Goal: Task Accomplishment & Management: Manage account settings

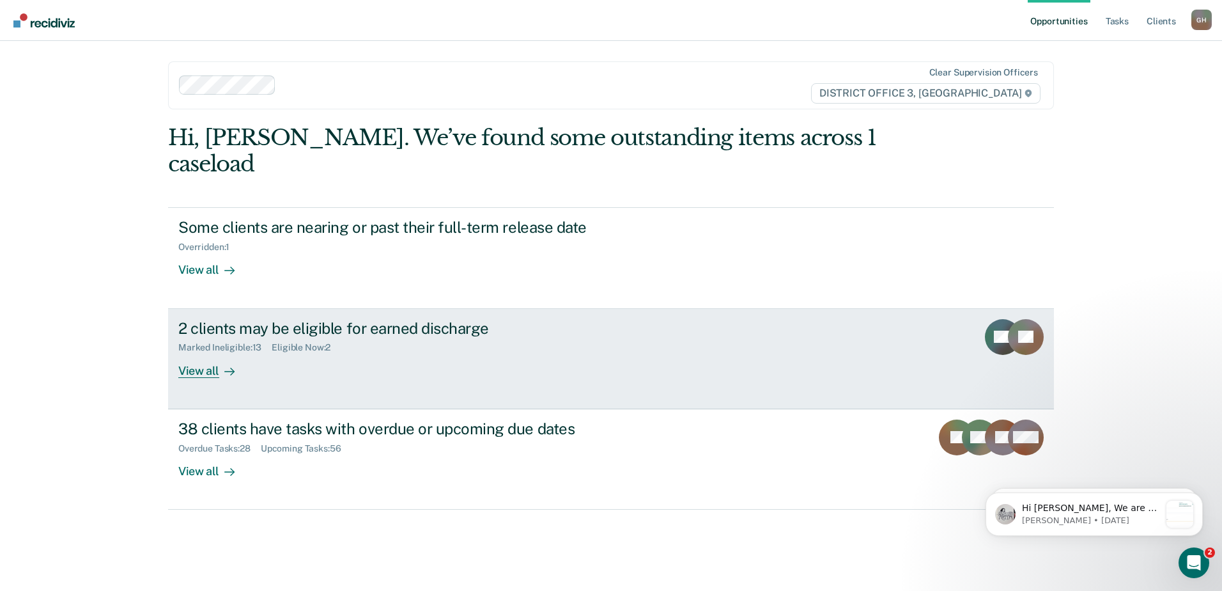
click at [375, 319] on div "2 clients may be eligible for earned discharge" at bounding box center [402, 328] width 449 height 19
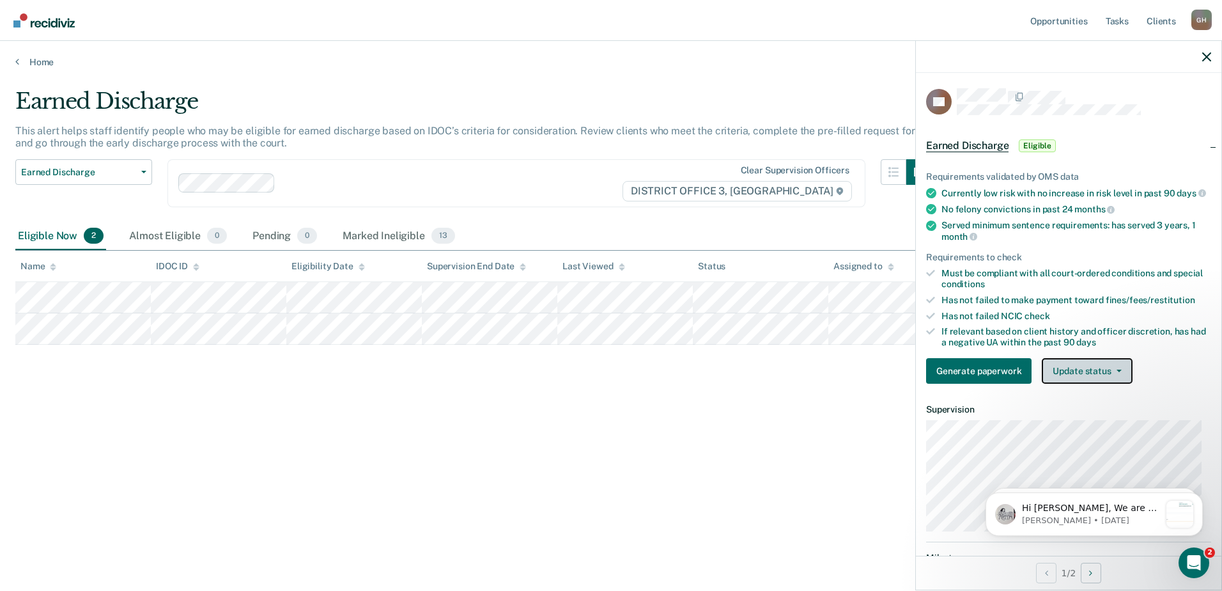
click at [1064, 379] on button "Update status" at bounding box center [1087, 371] width 90 height 26
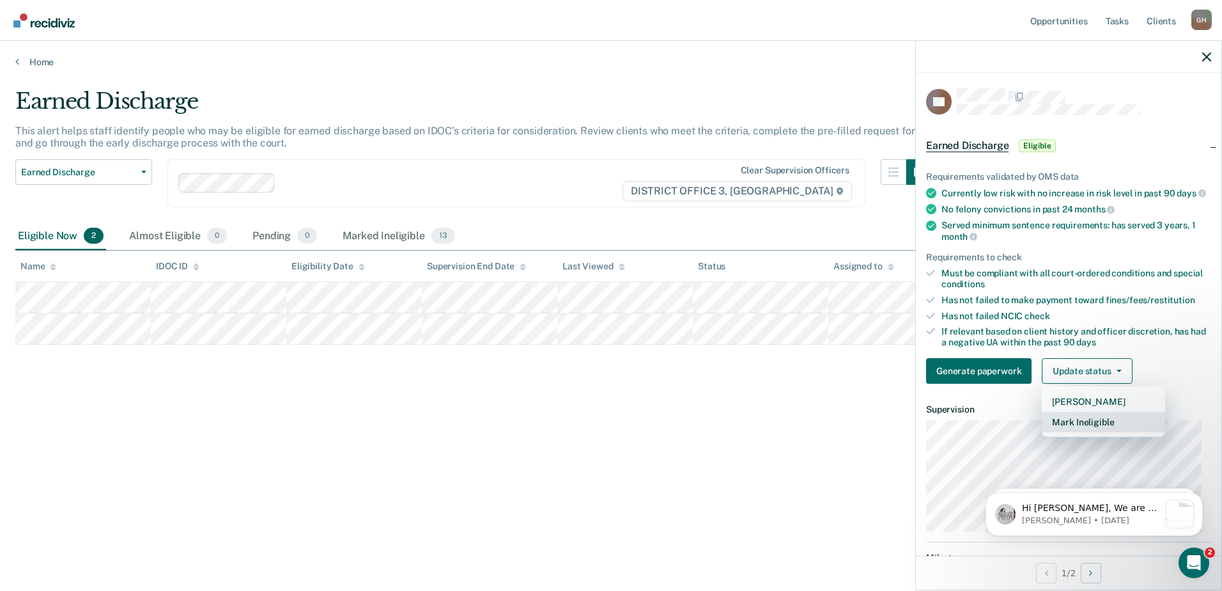
click at [1068, 430] on button "Mark Ineligible" at bounding box center [1103, 422] width 123 height 20
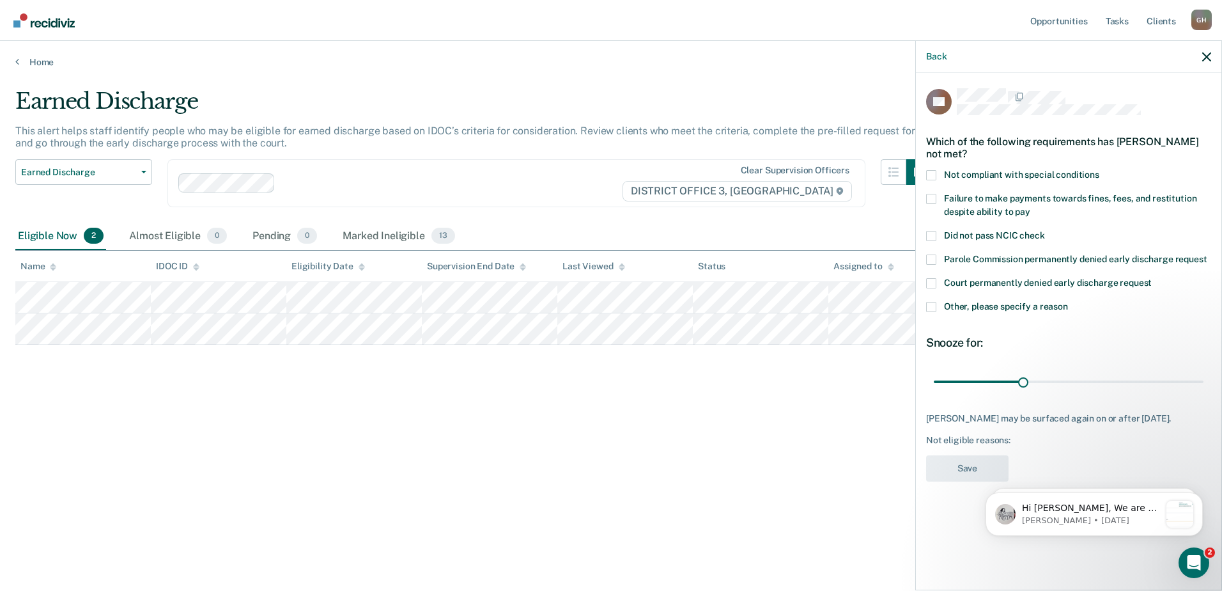
click at [935, 302] on span at bounding box center [931, 307] width 10 height 10
click at [1068, 302] on input "Other, please specify a reason" at bounding box center [1068, 302] width 0 height 0
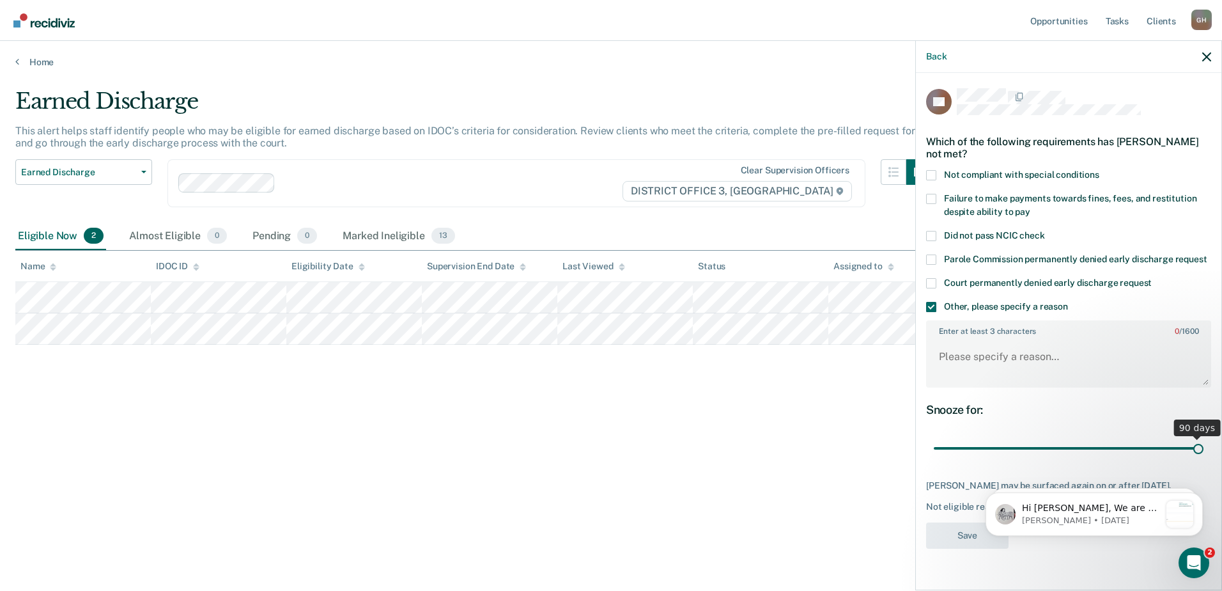
drag, startPoint x: 1023, startPoint y: 433, endPoint x: 1239, endPoint y: 436, distance: 216.1
type input "90"
click at [1204, 437] on input "range" at bounding box center [1069, 448] width 270 height 22
click at [1068, 339] on textarea "Enter at least 3 characters 0 / 1600" at bounding box center [1069, 362] width 283 height 47
click at [979, 341] on textarea "Not eligable" at bounding box center [1069, 362] width 283 height 47
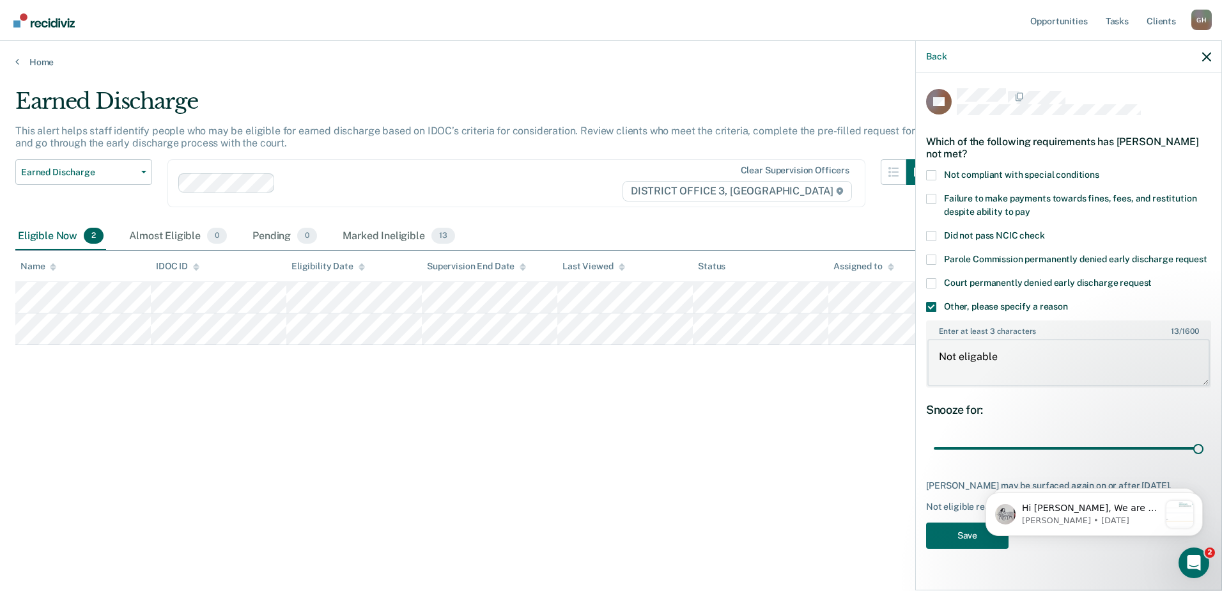
click at [880, 344] on body "Looks like you’re using Internet Explorer 11. For faster loading and a better e…" at bounding box center [611, 295] width 1222 height 591
type textarea "Not eligable"
click at [965, 522] on button "Save" at bounding box center [967, 535] width 82 height 26
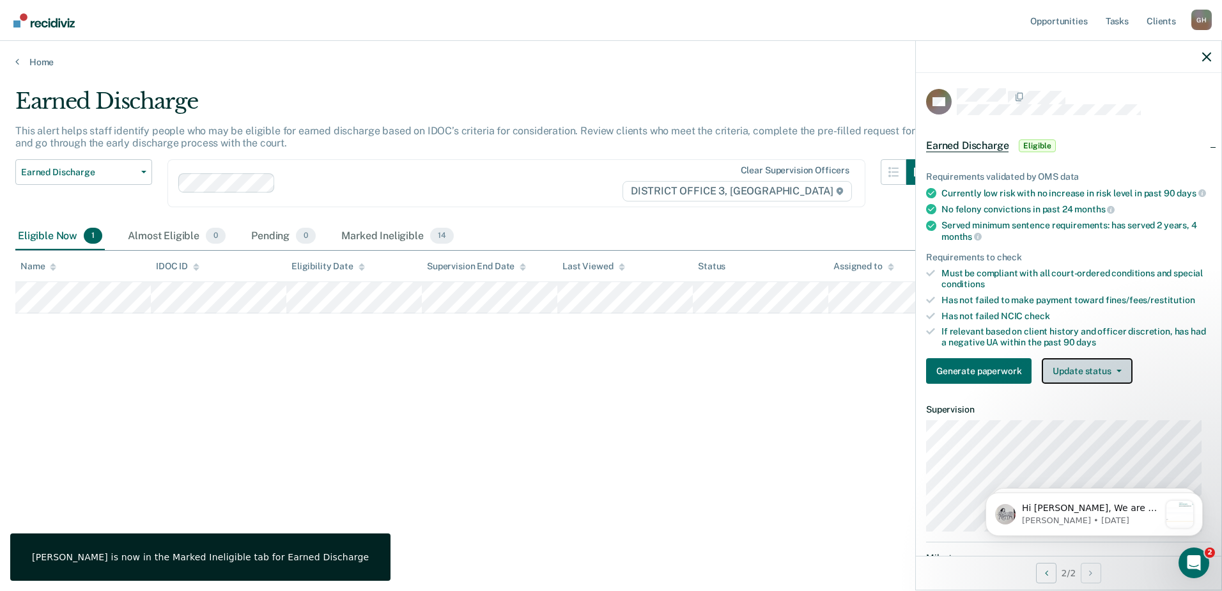
click at [1070, 377] on button "Update status" at bounding box center [1087, 371] width 90 height 26
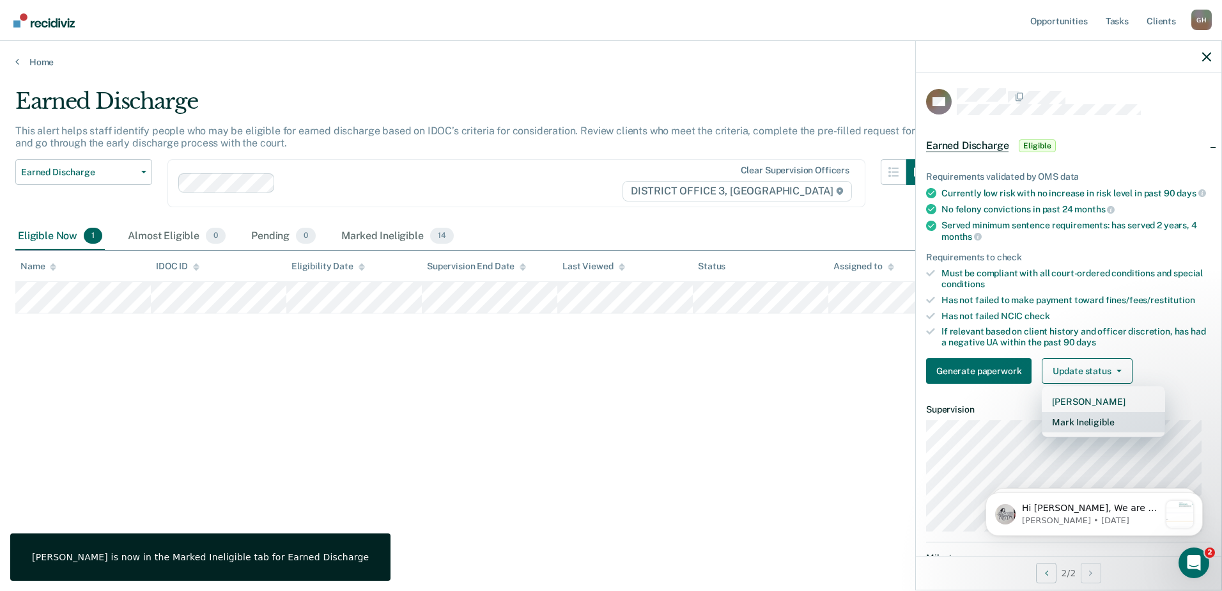
click at [1061, 432] on button "Mark Ineligible" at bounding box center [1103, 422] width 123 height 20
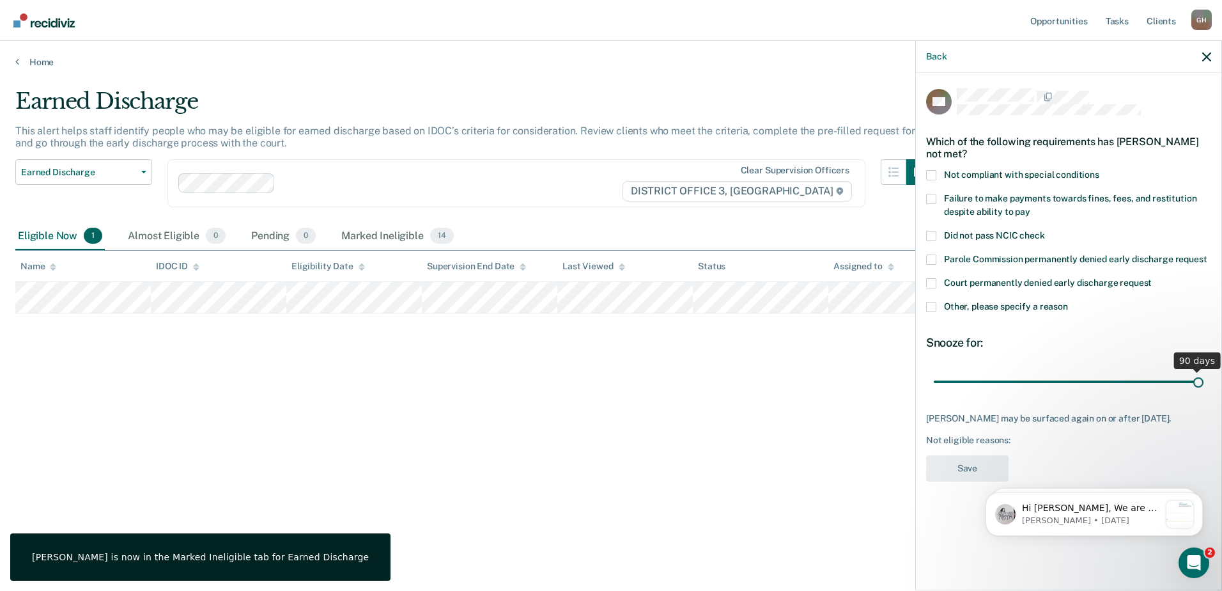
drag, startPoint x: 1021, startPoint y: 381, endPoint x: 1254, endPoint y: 373, distance: 232.9
type input "90"
click at [1204, 373] on input "range" at bounding box center [1069, 381] width 270 height 22
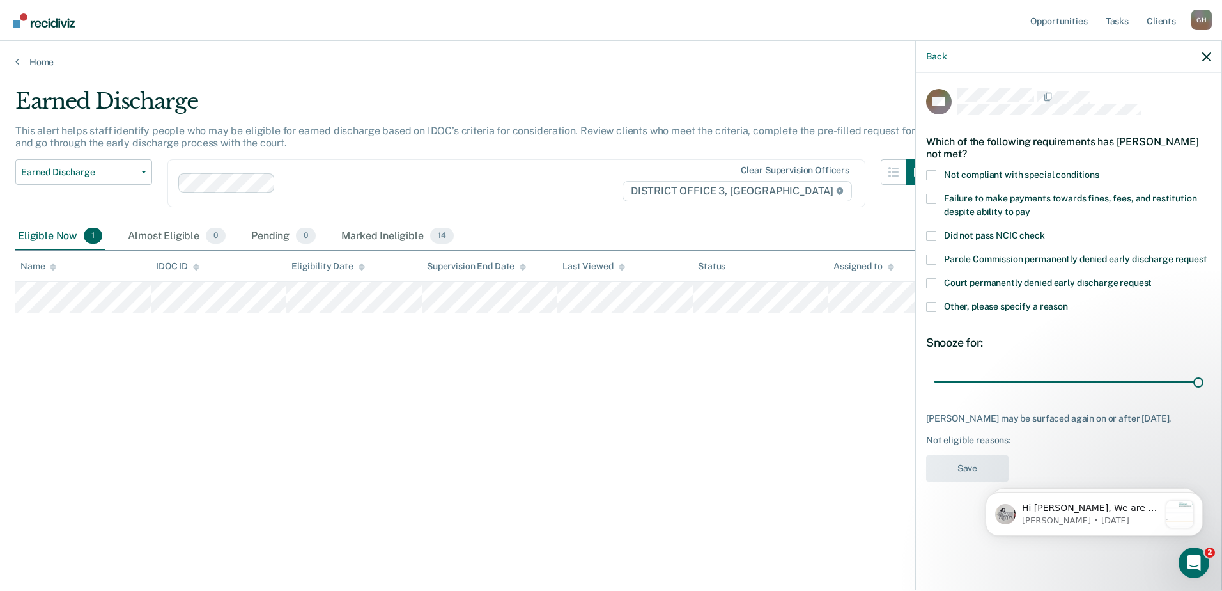
click at [933, 305] on span at bounding box center [931, 307] width 10 height 10
click at [1068, 302] on input "Other, please specify a reason" at bounding box center [1068, 302] width 0 height 0
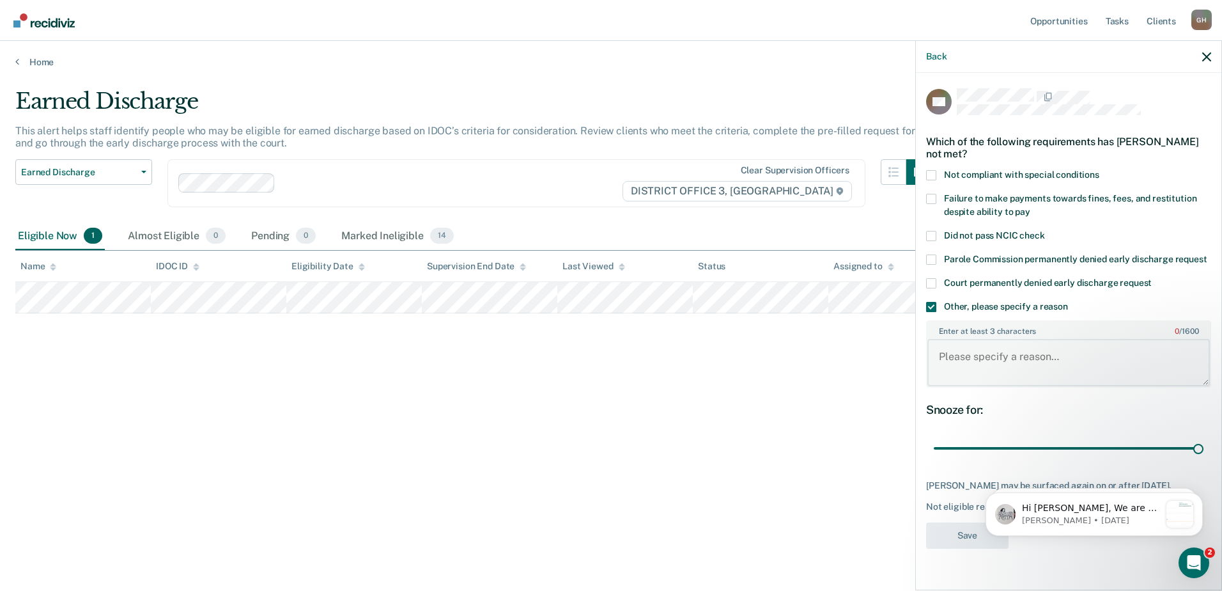
click at [996, 352] on textarea "Enter at least 3 characters 0 / 1600" at bounding box center [1069, 362] width 283 height 47
paste textarea "Not eligable"
type textarea "Not eligable"
click at [953, 542] on button "Save" at bounding box center [967, 535] width 82 height 26
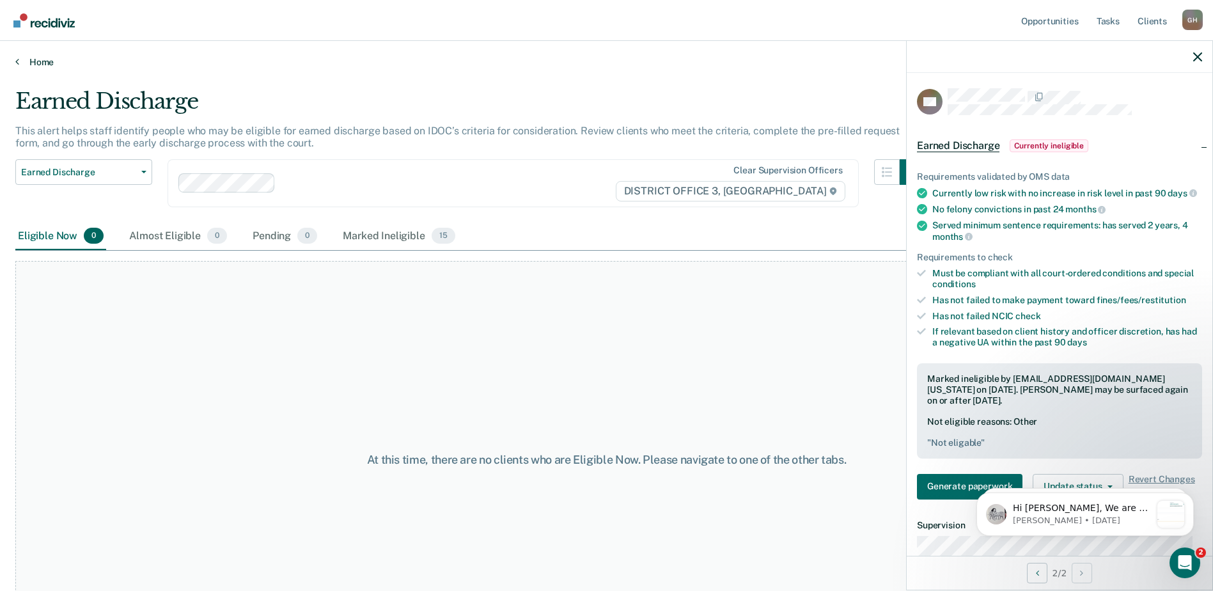
click at [36, 67] on link "Home" at bounding box center [606, 62] width 1182 height 12
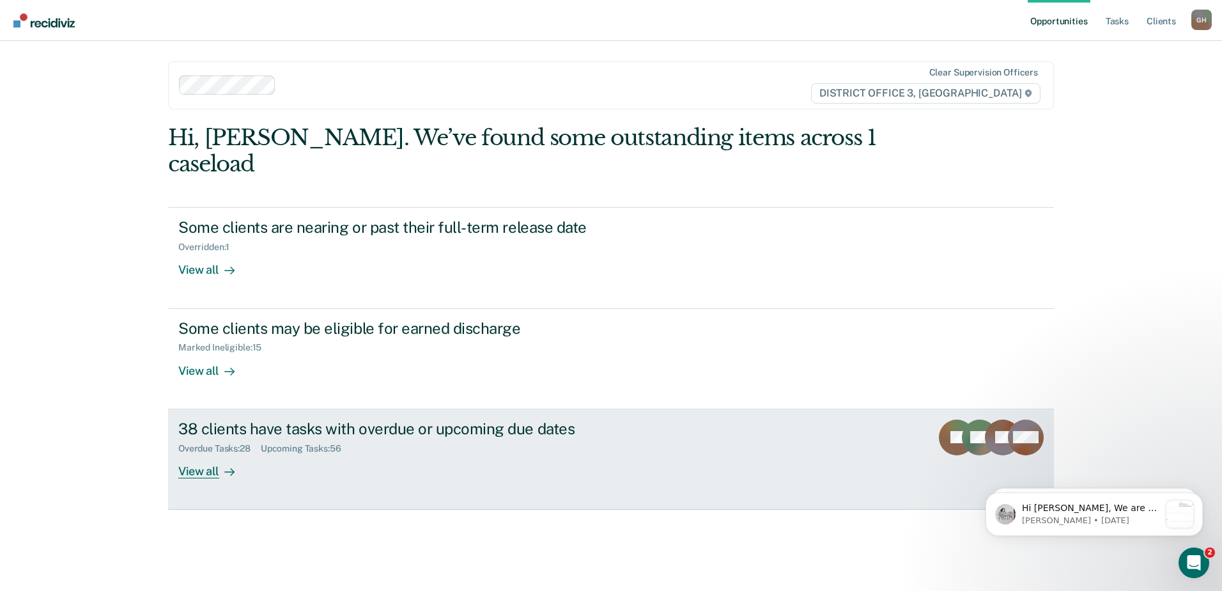
click at [322, 443] on div "Upcoming Tasks : 56" at bounding box center [306, 448] width 91 height 11
